Goal: Information Seeking & Learning: Learn about a topic

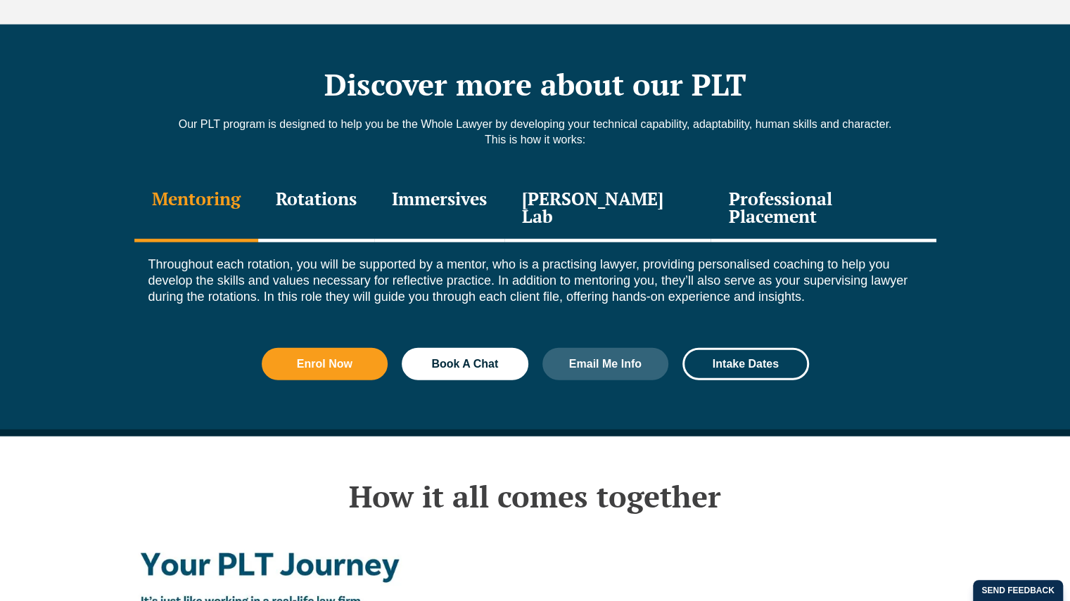
scroll to position [1927, 0]
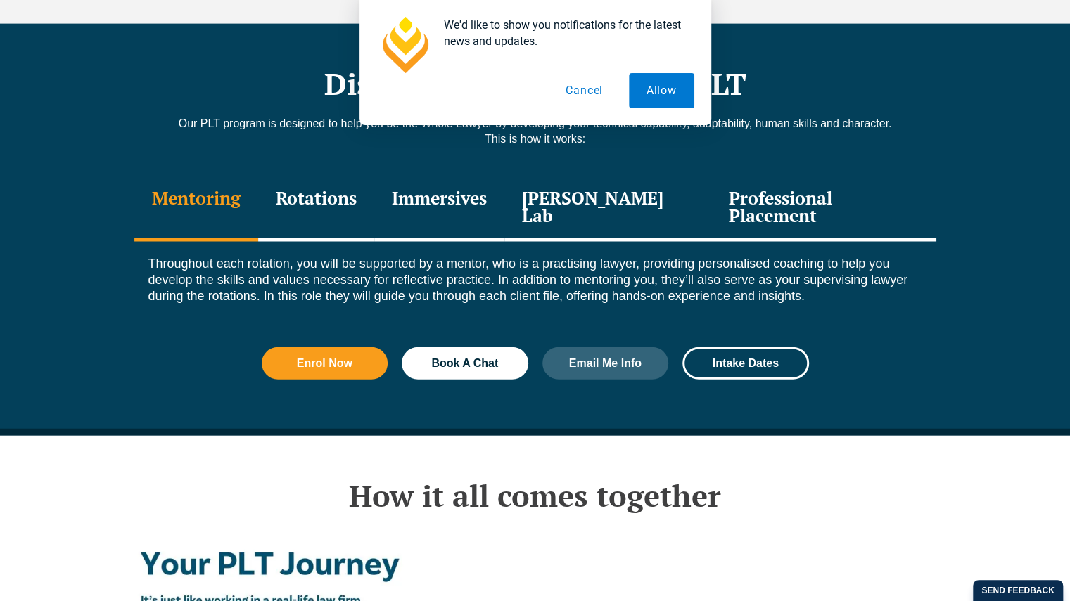
click at [323, 175] on div "Rotations" at bounding box center [316, 208] width 116 height 67
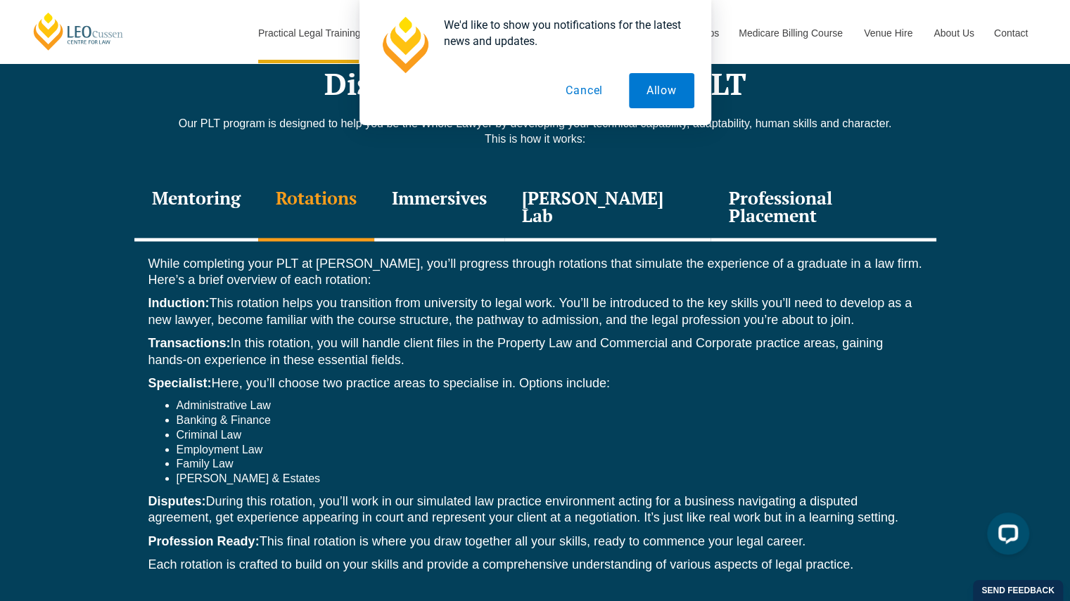
scroll to position [0, 0]
click at [656, 89] on button "Allow" at bounding box center [661, 90] width 65 height 35
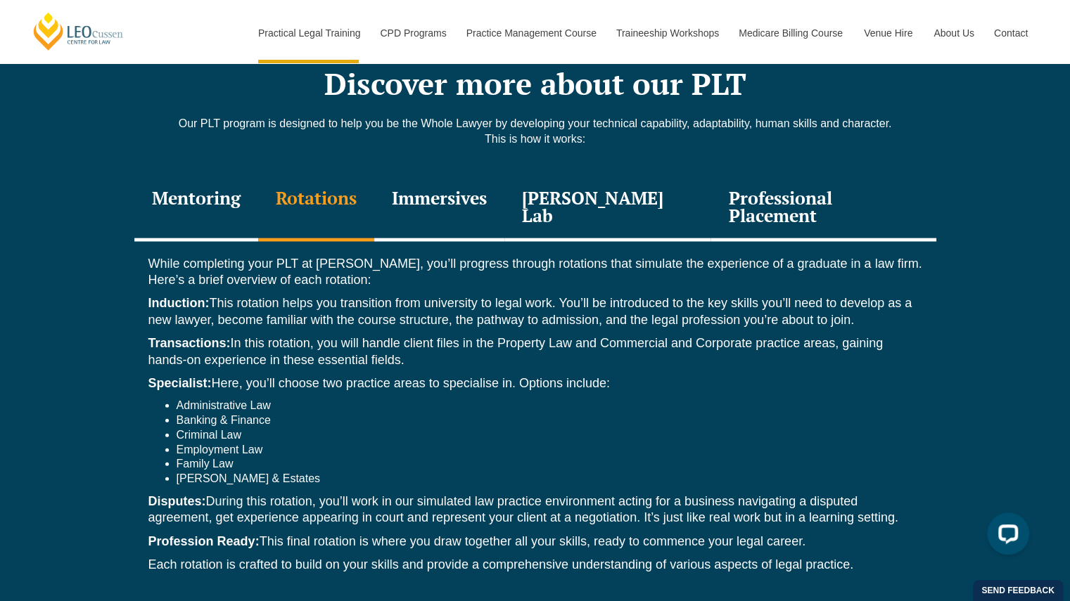
click at [491, 175] on div "Immersives" at bounding box center [439, 208] width 130 height 67
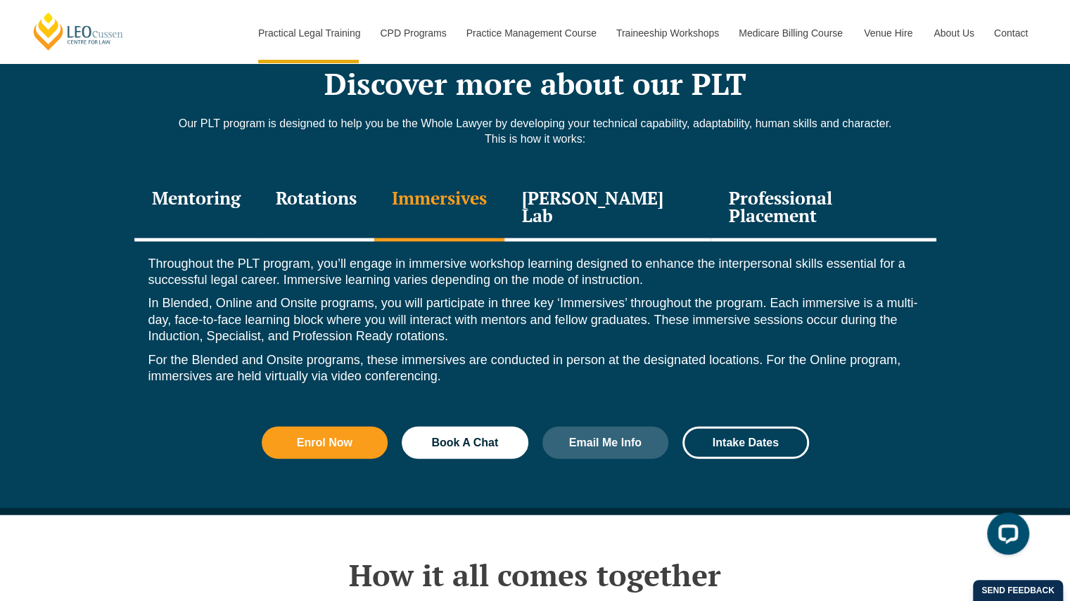
click at [370, 175] on div "Rotations" at bounding box center [316, 208] width 116 height 67
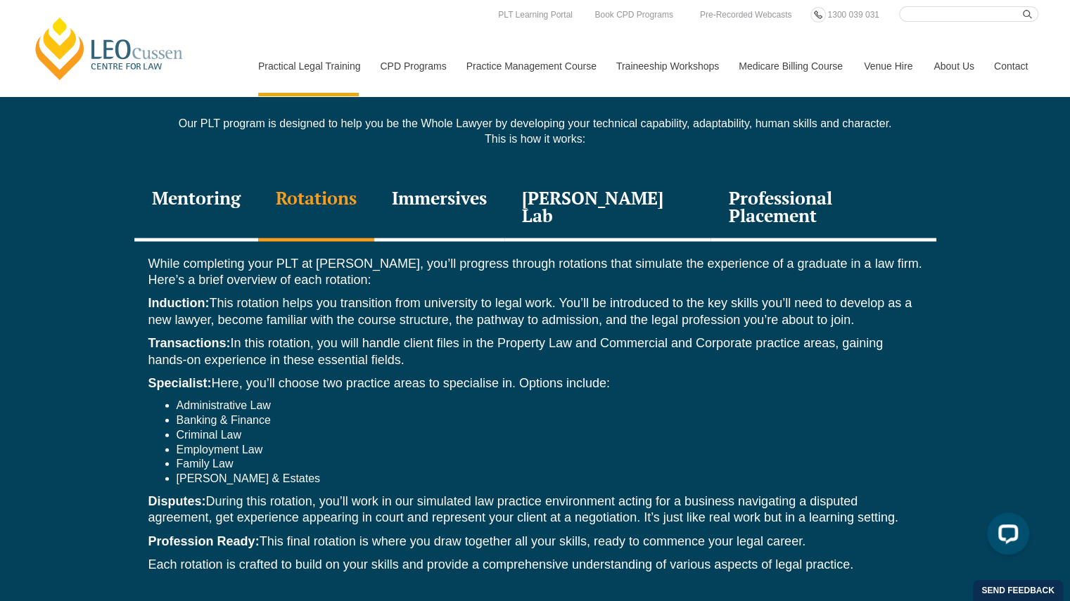
click at [597, 175] on div "[PERSON_NAME] Lab" at bounding box center [607, 208] width 207 height 67
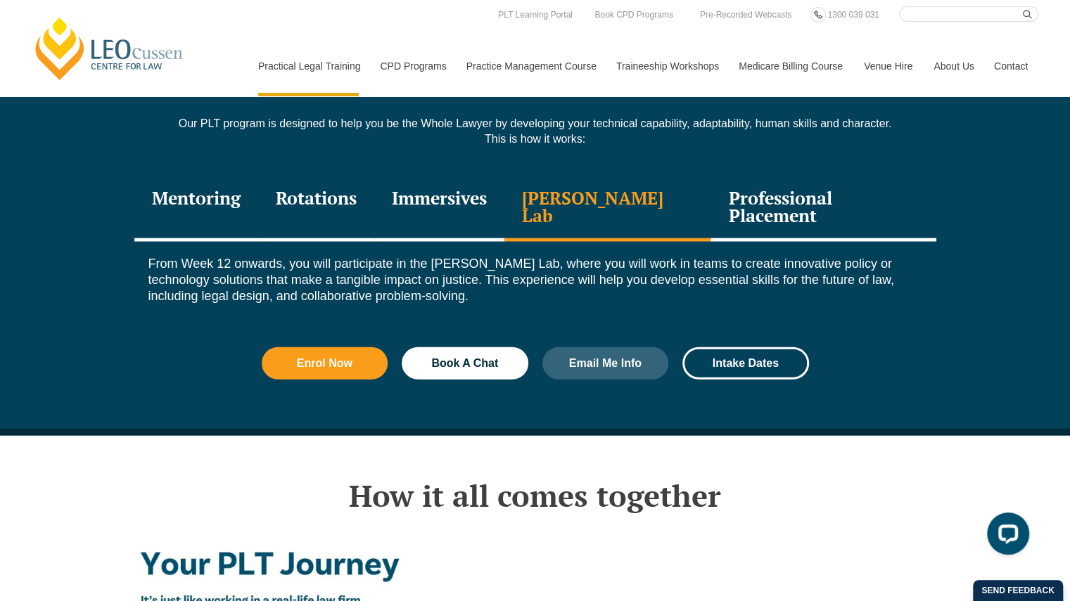
click at [711, 177] on div "Professional Placement" at bounding box center [823, 208] width 225 height 67
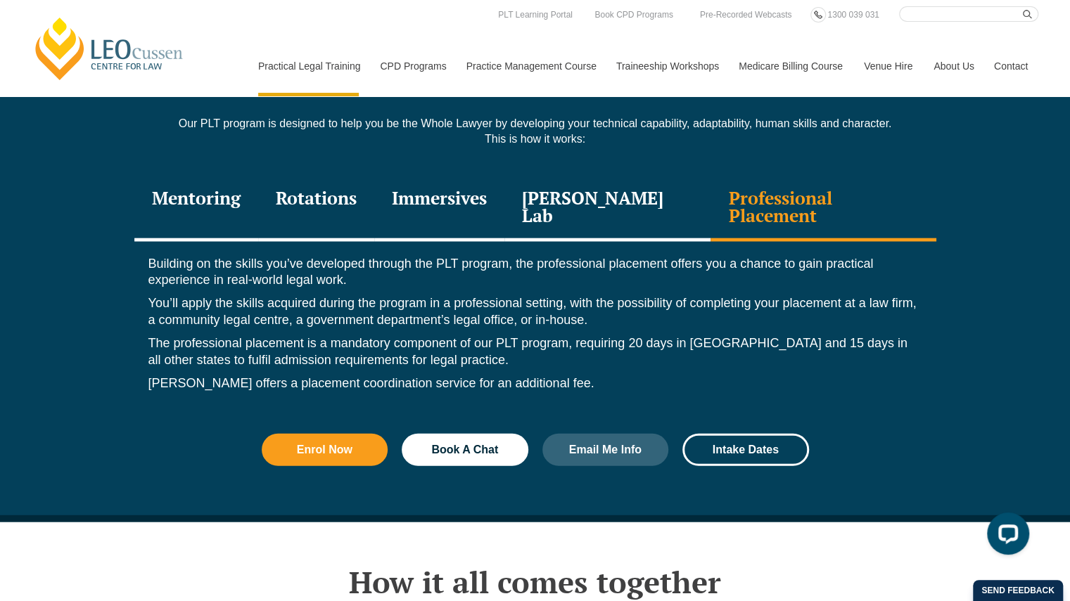
click at [290, 175] on div "Rotations" at bounding box center [316, 208] width 116 height 67
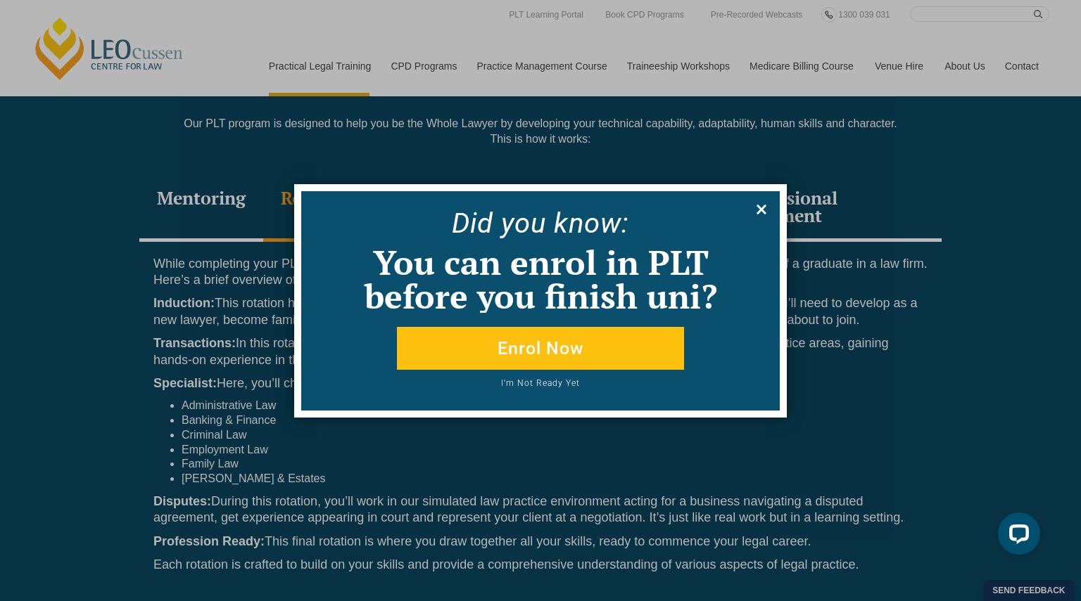
click at [761, 210] on icon at bounding box center [761, 210] width 10 height 10
